Goal: Task Accomplishment & Management: Use online tool/utility

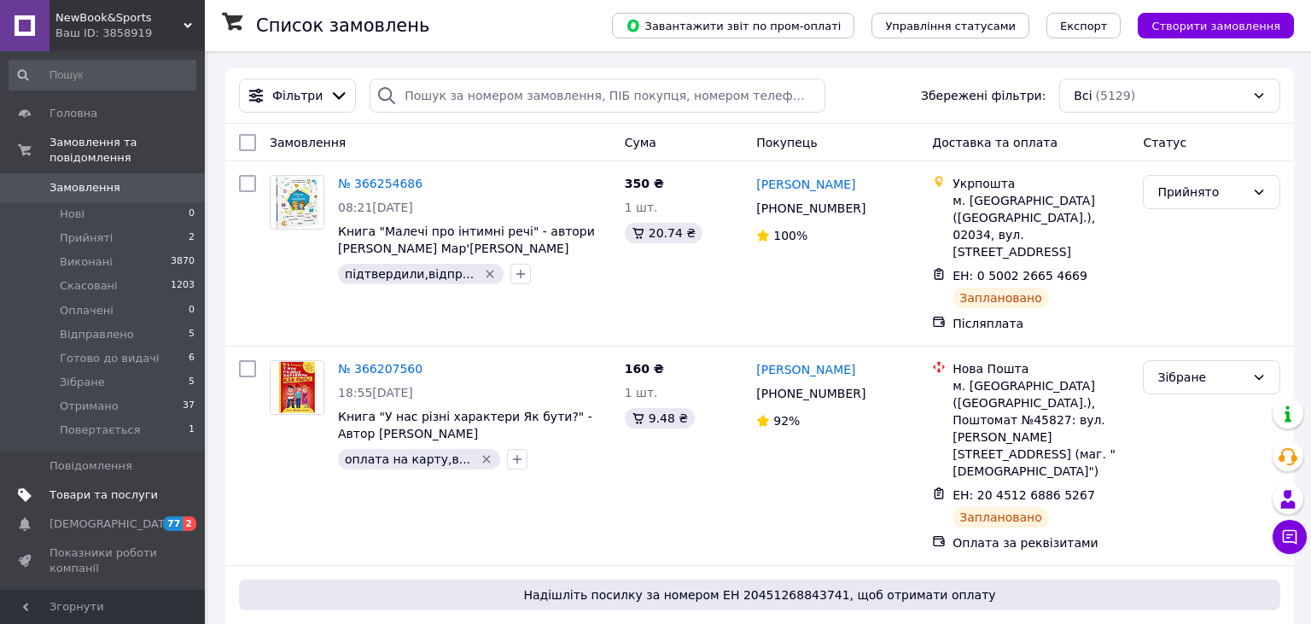
click at [140, 487] on span "Товари та послуги" at bounding box center [104, 494] width 108 height 15
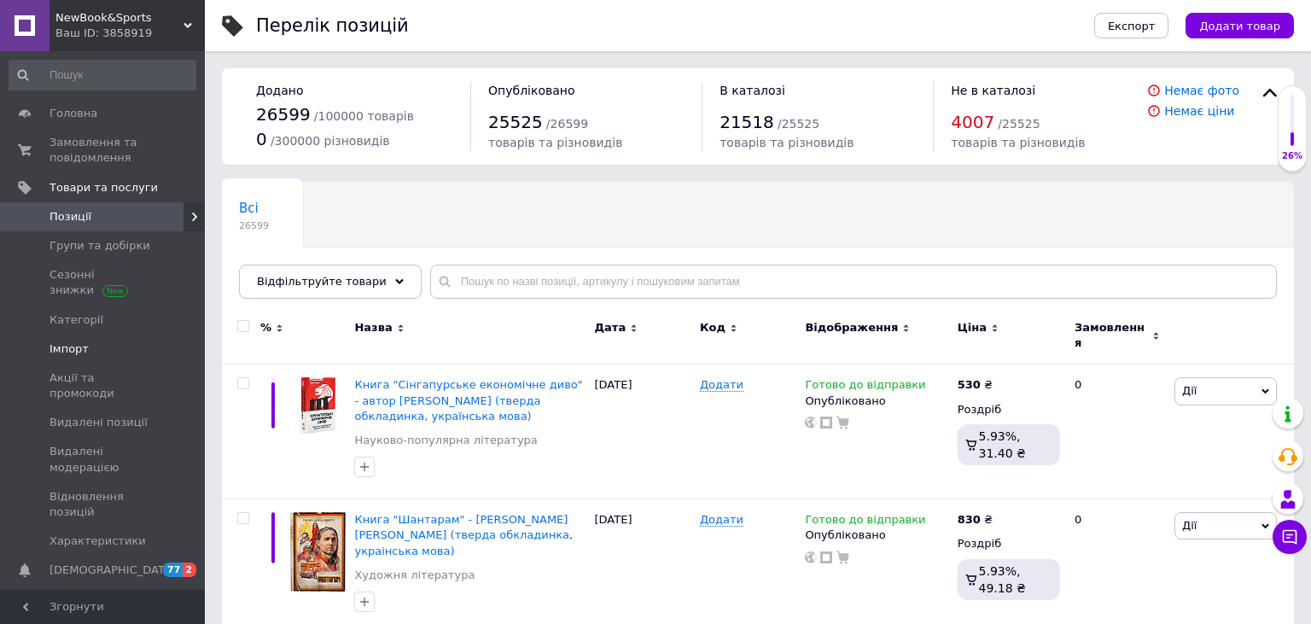
click at [85, 344] on span "Імпорт" at bounding box center [104, 348] width 108 height 15
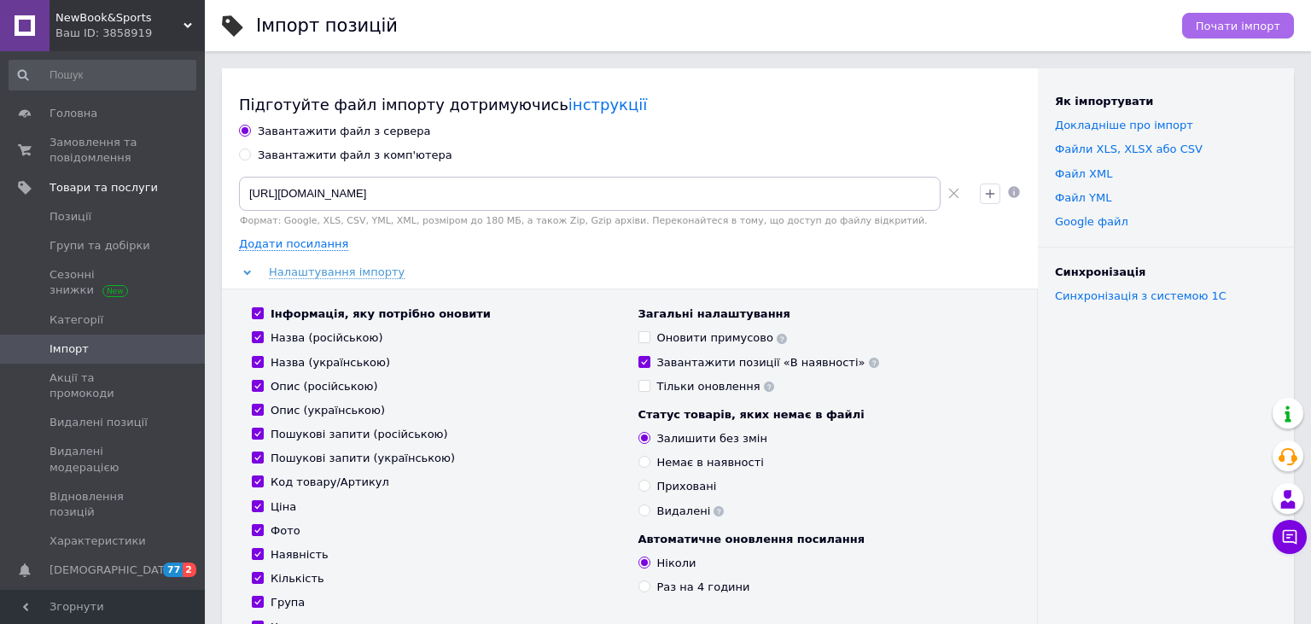
click at [1268, 32] on span "Почати імпорт" at bounding box center [1238, 26] width 85 height 13
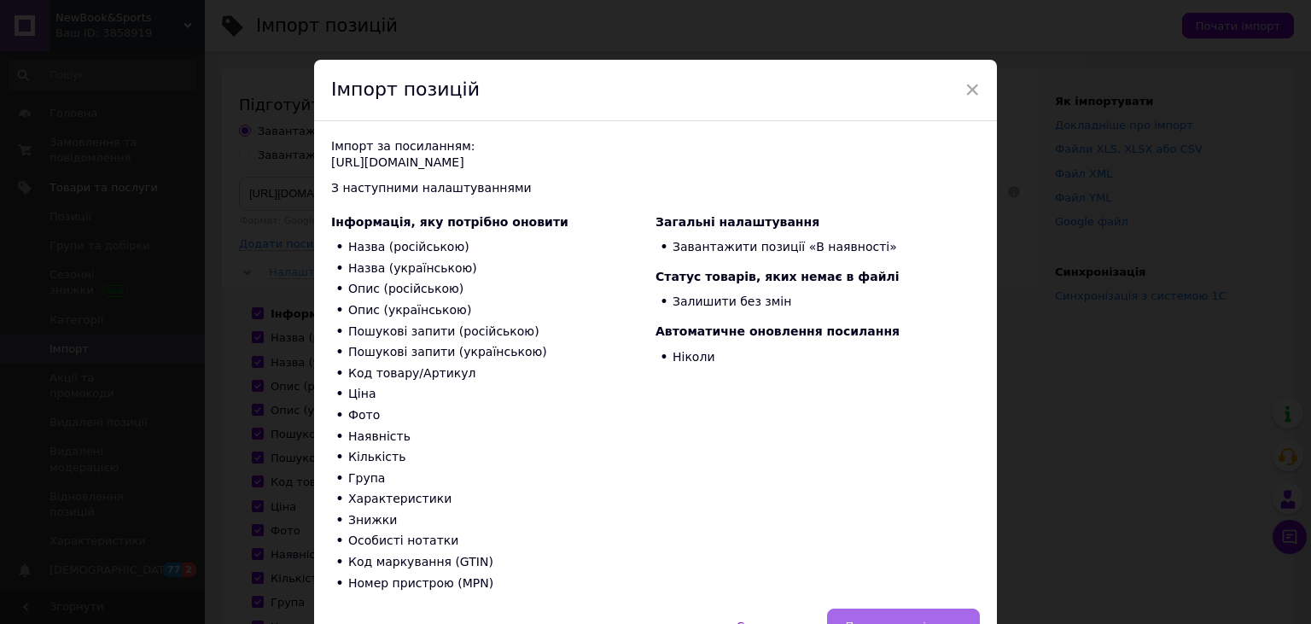
click at [924, 610] on button "Продовжити імпорт" at bounding box center [903, 626] width 153 height 34
